Goal: Task Accomplishment & Management: Manage account settings

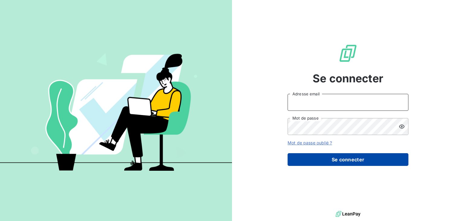
type input "[EMAIL_ADDRESS][DOMAIN_NAME]"
click at [319, 162] on button "Se connecter" at bounding box center [348, 159] width 121 height 13
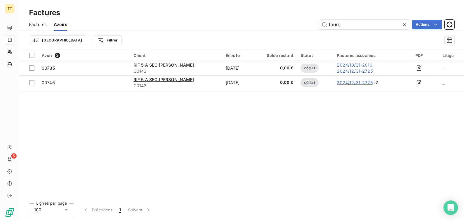
click at [39, 20] on div "Factures" at bounding box center [38, 24] width 18 height 13
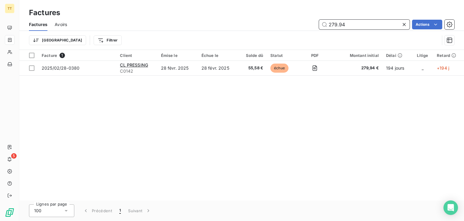
click at [350, 21] on input "279.94" at bounding box center [364, 25] width 91 height 10
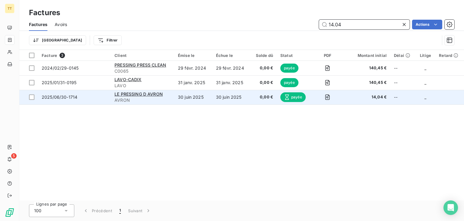
type input "14.04"
click at [211, 101] on td "30 juin 2025" at bounding box center [193, 97] width 38 height 15
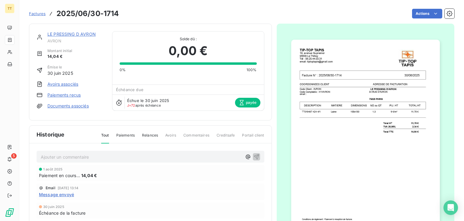
click at [87, 35] on link "LE PRESSING D AVRON" at bounding box center [71, 33] width 48 height 5
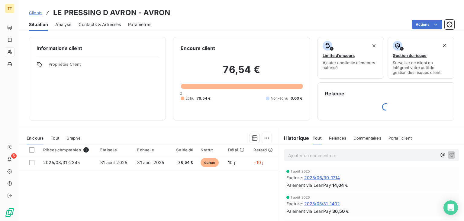
click at [63, 26] on span "Analyse" at bounding box center [63, 24] width 16 height 6
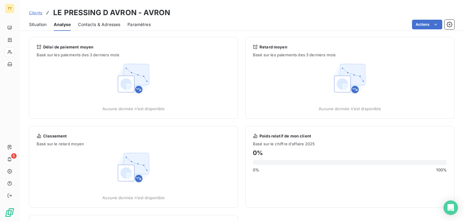
click at [103, 24] on span "Contacts & Adresses" at bounding box center [99, 24] width 42 height 6
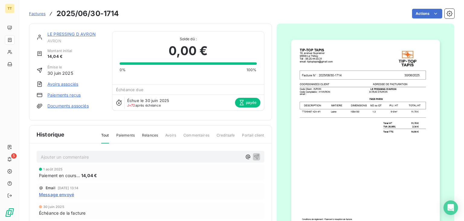
click at [61, 191] on span "Message envoyé" at bounding box center [56, 194] width 35 height 6
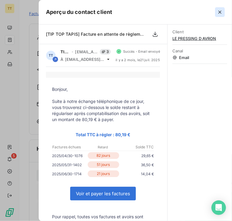
click at [217, 14] on icon "button" at bounding box center [220, 12] width 6 height 6
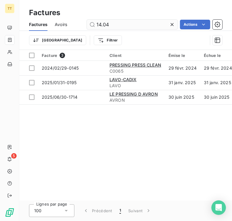
click at [137, 28] on input "14.04" at bounding box center [132, 25] width 91 height 10
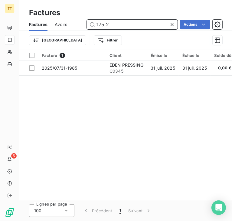
click at [143, 22] on input "175.2" at bounding box center [132, 25] width 91 height 10
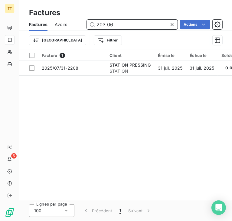
click at [128, 25] on input "203.06" at bounding box center [132, 25] width 91 height 10
type input "286.92"
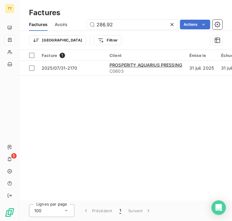
click at [173, 22] on icon at bounding box center [172, 24] width 6 height 6
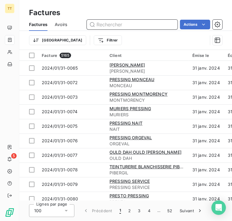
click at [173, 22] on input "text" at bounding box center [132, 25] width 91 height 10
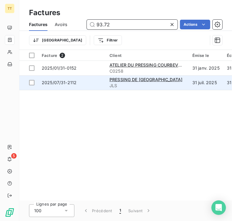
type input "93.72"
click at [181, 86] on span "JLS" at bounding box center [147, 85] width 76 height 6
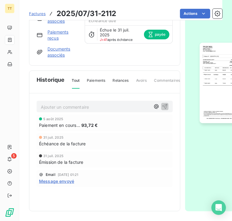
scroll to position [73, 0]
click at [69, 179] on span "Message envoyé" at bounding box center [56, 181] width 35 height 6
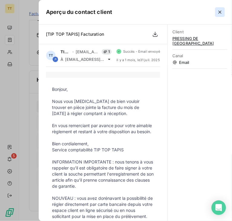
click at [217, 12] on icon "button" at bounding box center [220, 12] width 6 height 6
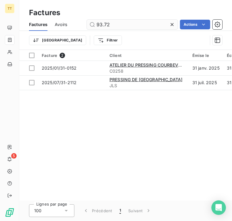
click at [112, 28] on input "93.72" at bounding box center [132, 25] width 91 height 10
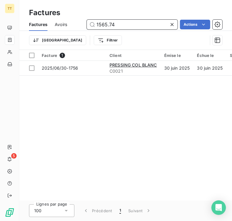
click at [134, 22] on input "1565.74" at bounding box center [132, 25] width 91 height 10
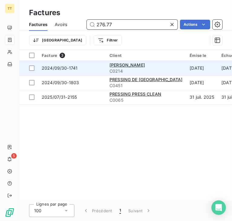
type input "276.77"
click at [193, 69] on td "[DATE]" at bounding box center [202, 68] width 32 height 15
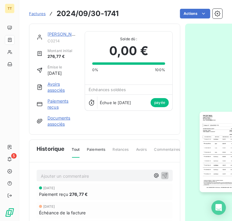
click at [67, 34] on link "[PERSON_NAME]" at bounding box center [64, 33] width 35 height 5
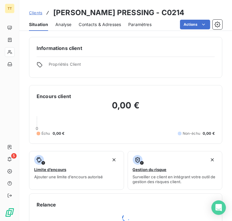
click at [68, 25] on span "Analyse" at bounding box center [63, 24] width 16 height 6
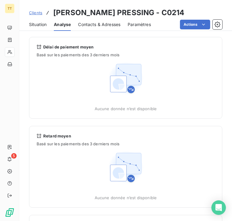
click at [88, 27] on span "Contacts & Adresses" at bounding box center [99, 24] width 42 height 6
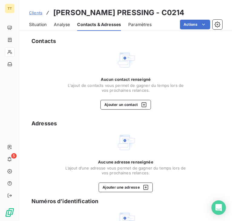
click at [37, 21] on div "Situation" at bounding box center [38, 24] width 18 height 13
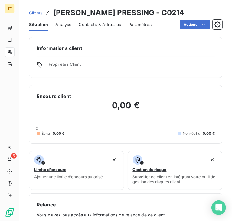
click at [38, 12] on span "Clients" at bounding box center [35, 12] width 13 height 5
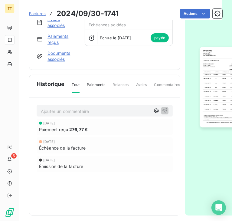
scroll to position [73, 0]
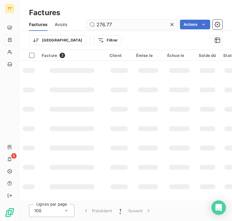
click at [112, 26] on input "276.77" at bounding box center [132, 25] width 91 height 10
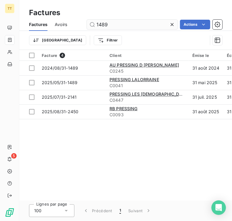
click at [147, 22] on input "1489" at bounding box center [132, 25] width 91 height 10
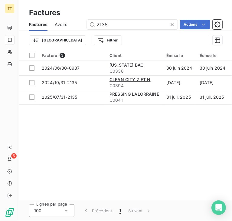
type input "2135"
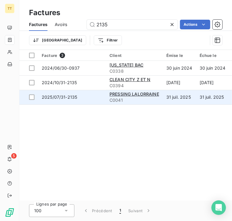
click at [89, 93] on td "2025/07/31-2135" at bounding box center [72, 97] width 68 height 15
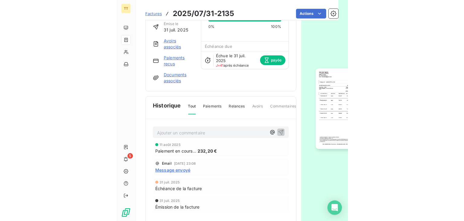
scroll to position [44, 0]
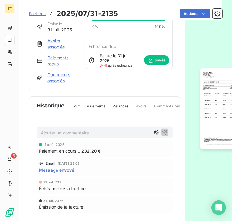
click at [69, 170] on span "Message envoyé" at bounding box center [56, 169] width 35 height 6
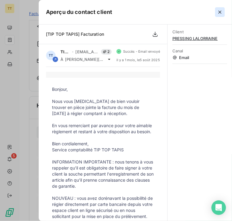
click at [220, 14] on icon "button" at bounding box center [220, 12] width 6 height 6
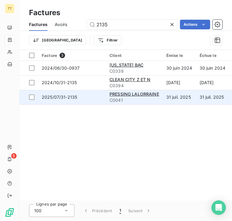
click at [122, 102] on span "C0041" at bounding box center [134, 100] width 50 height 6
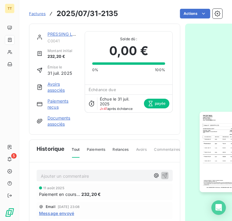
click at [60, 214] on span "Message envoyé" at bounding box center [56, 213] width 35 height 6
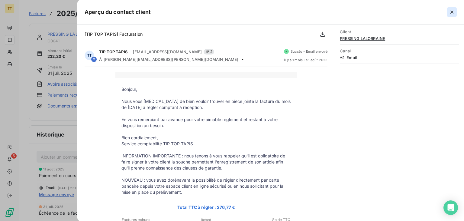
click at [452, 16] on button "button" at bounding box center [452, 12] width 10 height 10
